Goal: Entertainment & Leisure: Consume media (video, audio)

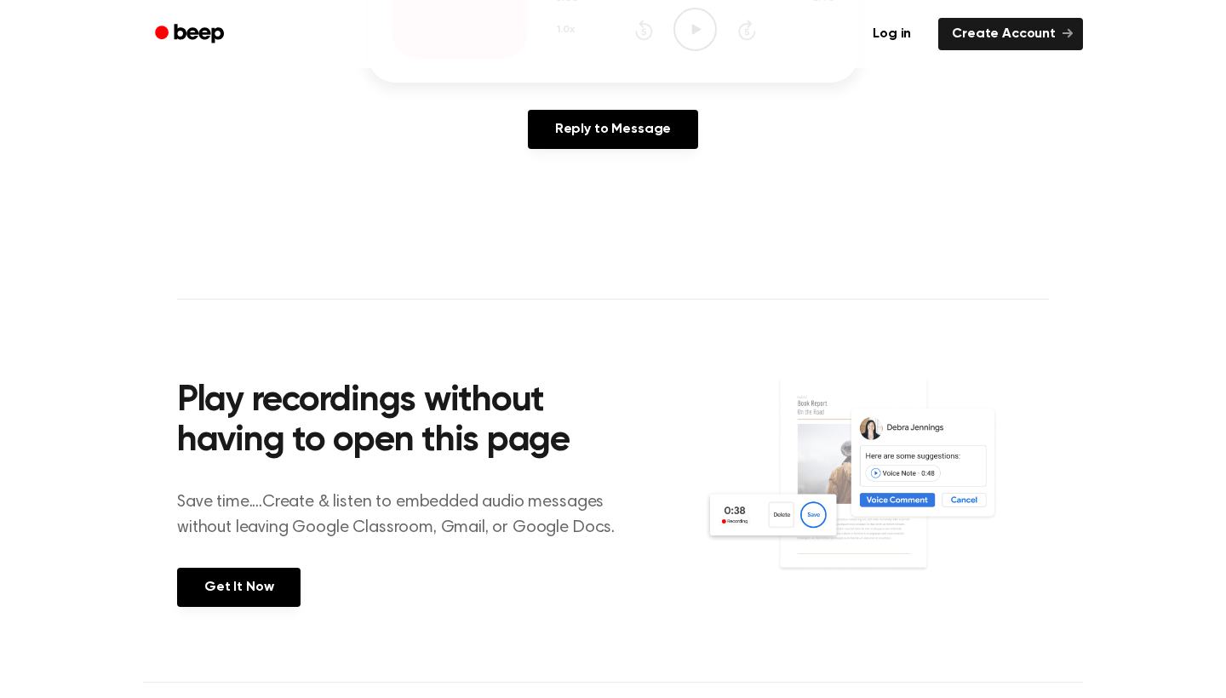
scroll to position [112, 0]
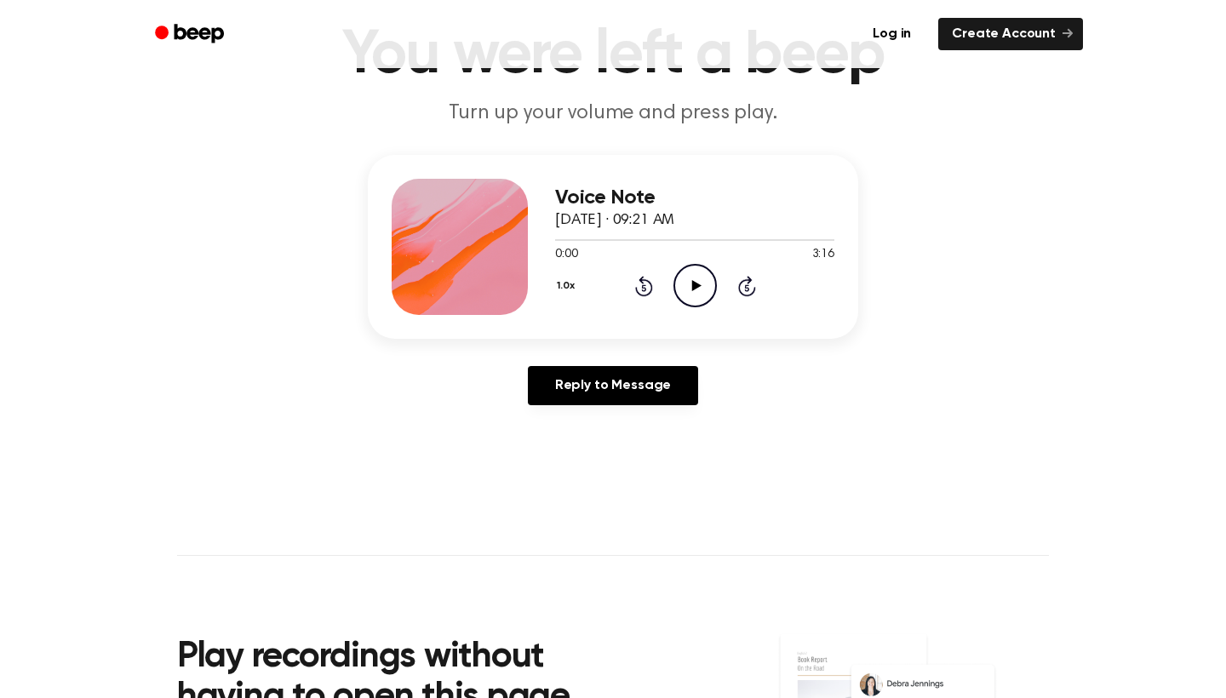
click at [696, 289] on icon at bounding box center [695, 285] width 9 height 11
click at [696, 289] on icon at bounding box center [695, 285] width 8 height 11
click at [696, 269] on icon "Play Audio" at bounding box center [694, 285] width 43 height 43
click at [696, 281] on icon "Pause Audio" at bounding box center [694, 285] width 43 height 43
click at [696, 281] on icon "Play Audio" at bounding box center [694, 285] width 43 height 43
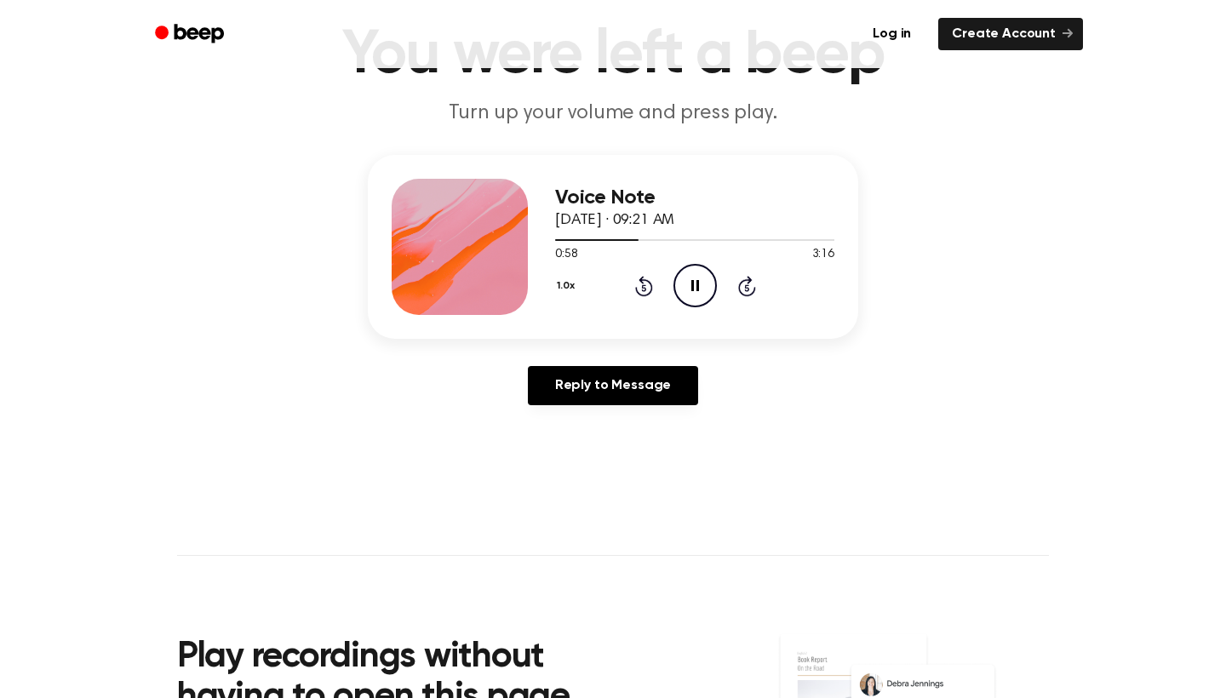
click at [696, 280] on icon "Pause Audio" at bounding box center [694, 285] width 43 height 43
click at [693, 289] on icon at bounding box center [695, 285] width 9 height 11
click at [693, 286] on icon at bounding box center [695, 285] width 8 height 11
click at [694, 286] on icon at bounding box center [695, 285] width 9 height 11
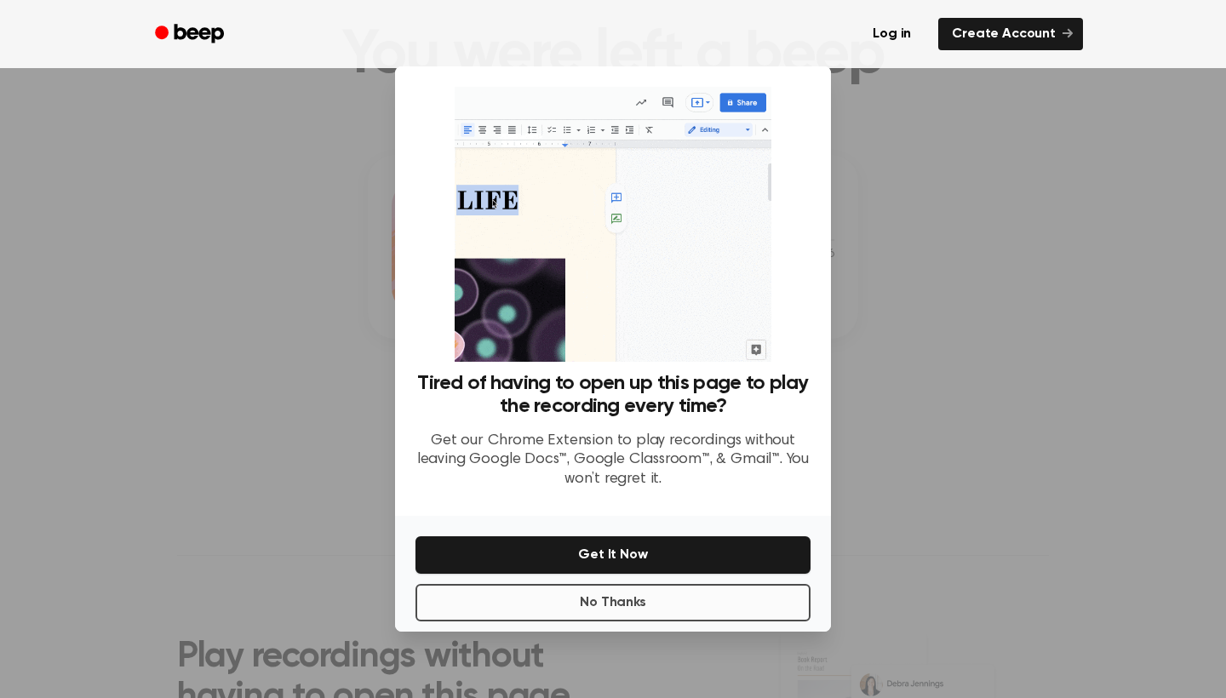
click at [735, 601] on button "No Thanks" at bounding box center [612, 602] width 395 height 37
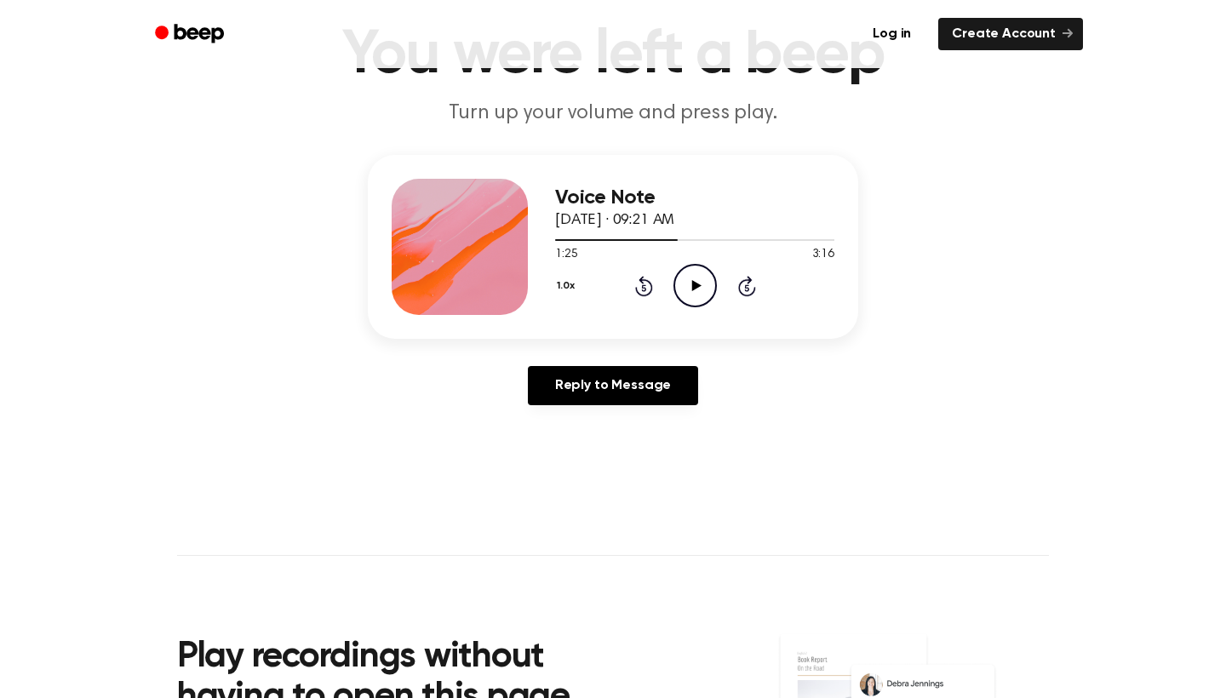
click at [679, 281] on icon "Play Audio" at bounding box center [694, 285] width 43 height 43
click at [702, 284] on icon "Pause Audio" at bounding box center [694, 285] width 43 height 43
click at [696, 280] on icon "Play Audio" at bounding box center [694, 285] width 43 height 43
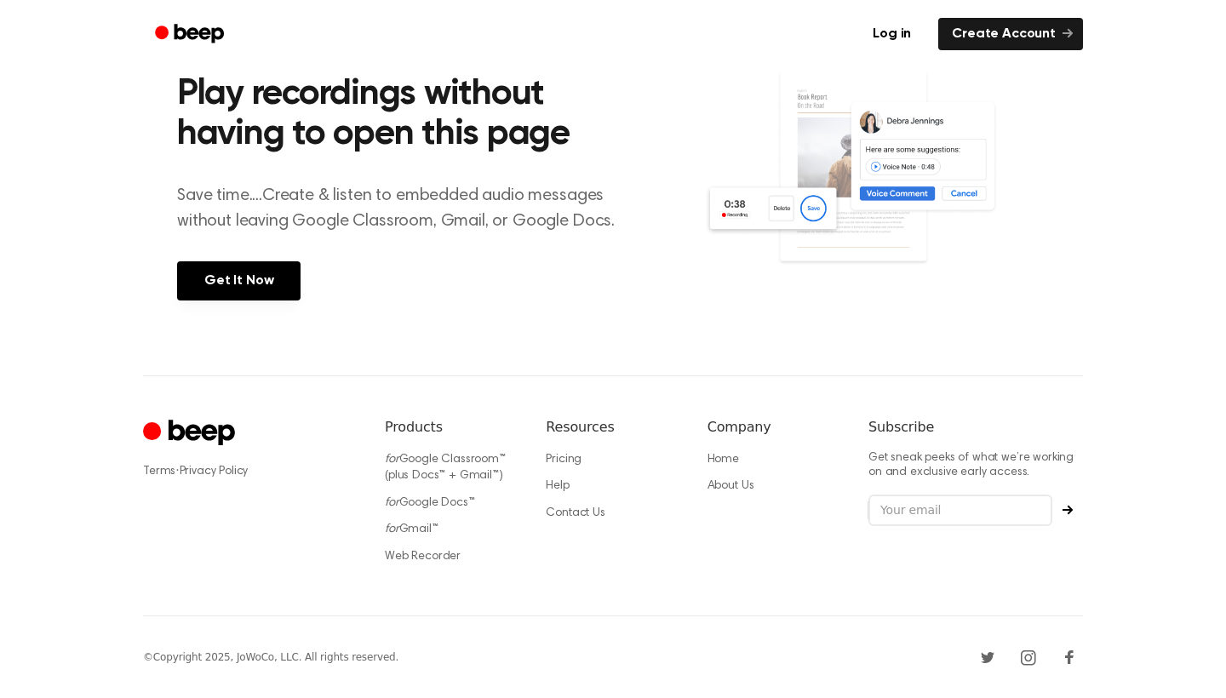
scroll to position [676, 0]
